Goal: Task Accomplishment & Management: Manage account settings

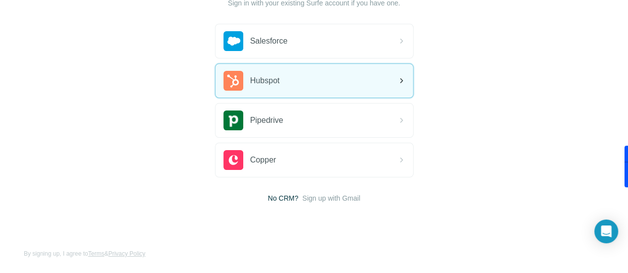
click at [250, 79] on span "Hubspot" at bounding box center [265, 81] width 30 height 12
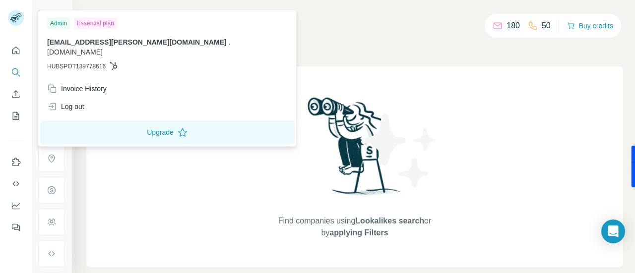
click at [111, 24] on div "Essential plan" at bounding box center [95, 23] width 43 height 12
click at [55, 21] on div "Admin" at bounding box center [58, 23] width 23 height 12
click at [86, 21] on div "Essential plan" at bounding box center [95, 23] width 43 height 12
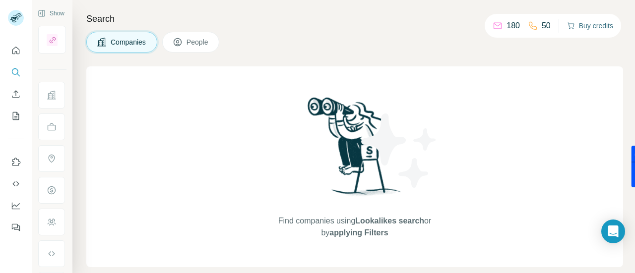
click at [584, 26] on button "Buy credits" at bounding box center [590, 26] width 46 height 14
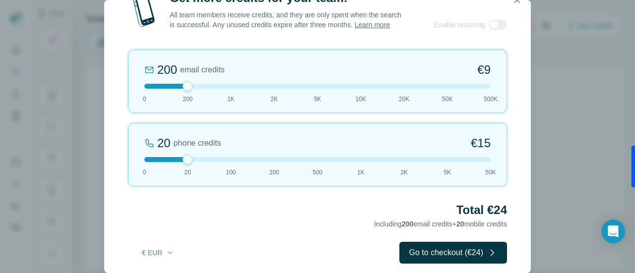
click at [518, 1] on icon "button" at bounding box center [517, -1] width 5 height 5
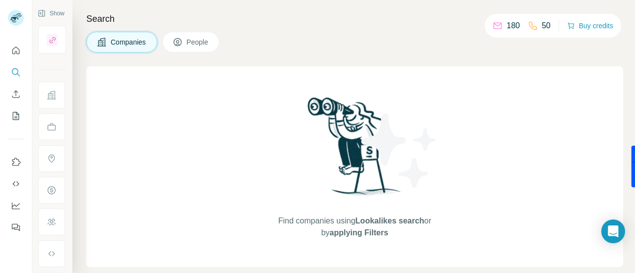
click at [533, 27] on icon at bounding box center [533, 26] width 10 height 10
click at [493, 28] on icon at bounding box center [498, 26] width 10 height 10
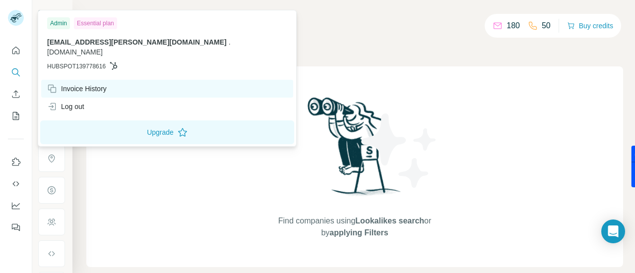
click at [98, 84] on div "Invoice History" at bounding box center [77, 89] width 60 height 10
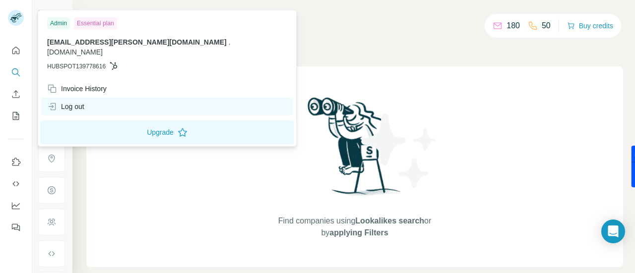
click at [80, 102] on div "Log out" at bounding box center [65, 107] width 37 height 10
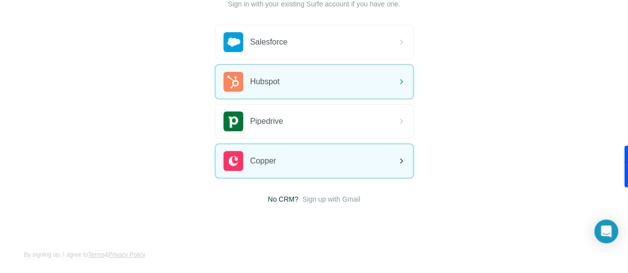
scroll to position [93, 0]
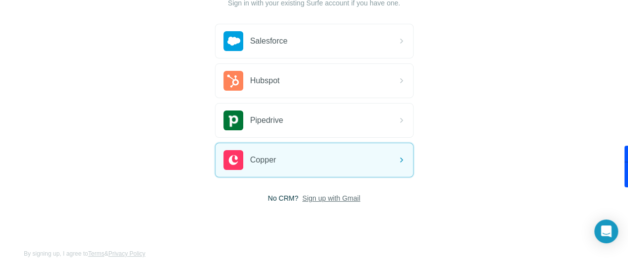
click at [302, 199] on span "Sign up with Gmail" at bounding box center [331, 199] width 58 height 10
click at [215, 224] on button "Sign up with Google" at bounding box center [314, 223] width 199 height 20
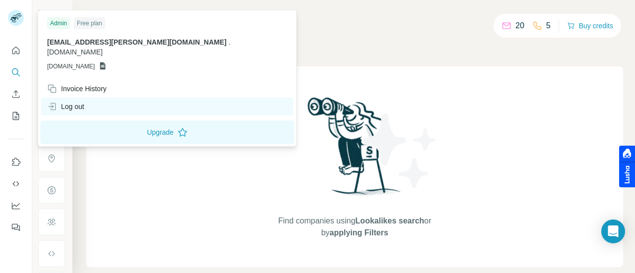
click at [87, 98] on div "Log out" at bounding box center [167, 107] width 252 height 18
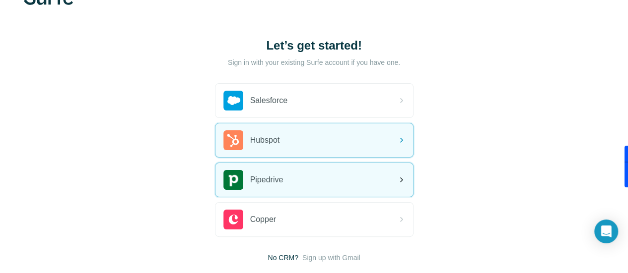
scroll to position [50, 0]
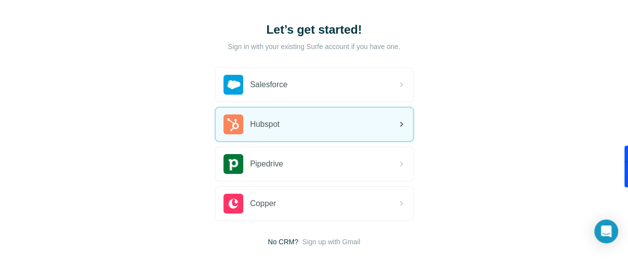
click at [215, 133] on div "Hubspot" at bounding box center [314, 125] width 198 height 34
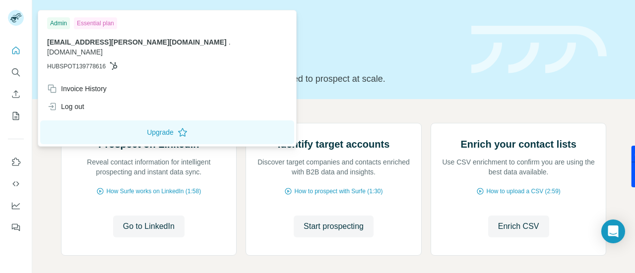
click at [85, 18] on div "Essential plan" at bounding box center [95, 23] width 43 height 12
click at [58, 21] on div "Admin" at bounding box center [58, 23] width 23 height 12
click at [102, 128] on button "Upgrade" at bounding box center [167, 133] width 254 height 24
